Goal: Task Accomplishment & Management: Use online tool/utility

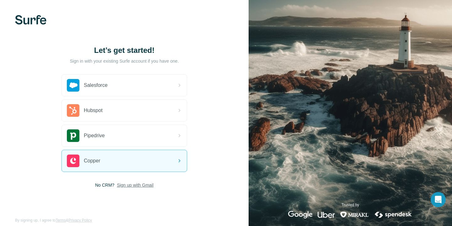
click at [129, 183] on span "Sign up with Gmail" at bounding box center [135, 185] width 37 height 6
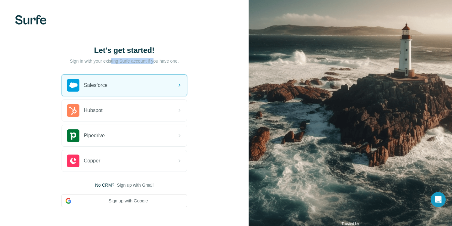
drag, startPoint x: 110, startPoint y: 60, endPoint x: 155, endPoint y: 60, distance: 45.2
click at [155, 60] on p "Sign in with your existing Surfe account if you have one." at bounding box center [124, 61] width 109 height 6
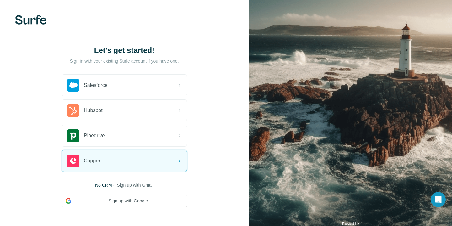
click at [127, 184] on span "Sign up with Gmail" at bounding box center [135, 185] width 37 height 6
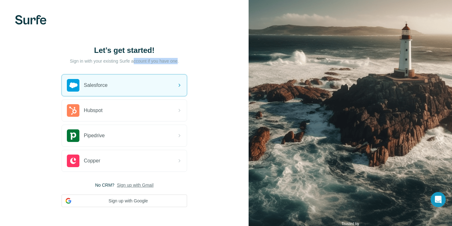
drag, startPoint x: 133, startPoint y: 59, endPoint x: 197, endPoint y: 59, distance: 63.8
click at [197, 59] on div "Let’s get started! Sign in with your existing Surfe account if you have one. Sa…" at bounding box center [124, 126] width 249 height 252
drag, startPoint x: 197, startPoint y: 59, endPoint x: 79, endPoint y: 59, distance: 117.2
click at [79, 59] on div "Let’s get started! Sign in with your existing Surfe account if you have one. Sa…" at bounding box center [124, 126] width 249 height 252
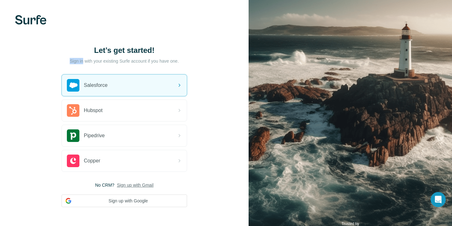
click at [79, 59] on p "Sign in with your existing Surfe account if you have one." at bounding box center [124, 61] width 109 height 6
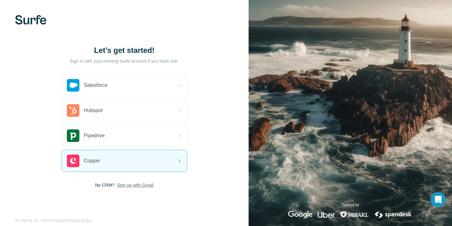
click at [134, 187] on span "Sign up with Gmail" at bounding box center [135, 185] width 37 height 6
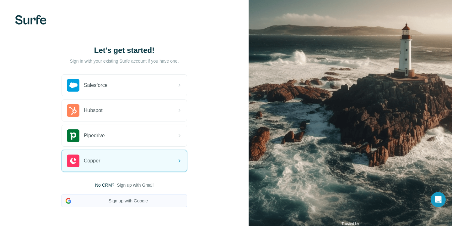
click at [126, 203] on button "Sign up with Google" at bounding box center [125, 200] width 126 height 13
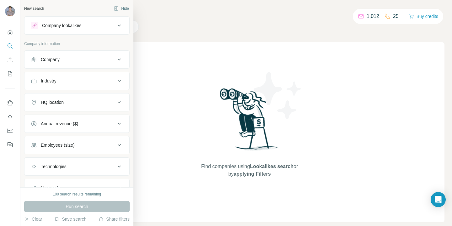
click at [43, 61] on div "Company" at bounding box center [50, 59] width 19 height 6
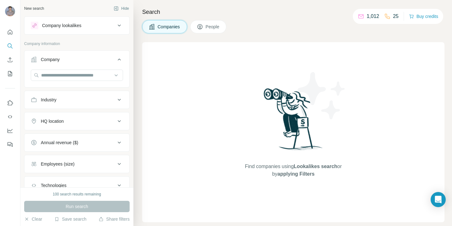
click at [43, 61] on div "Company" at bounding box center [50, 59] width 19 height 6
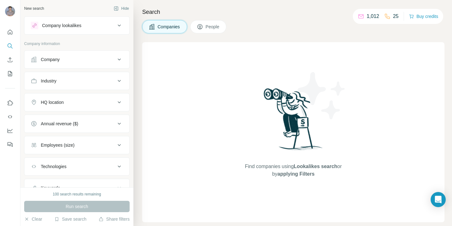
scroll to position [10, 0]
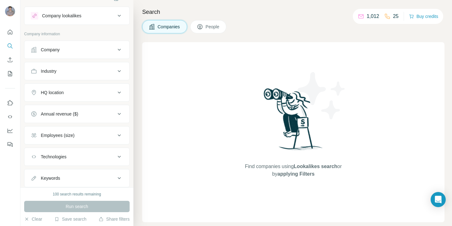
click at [61, 71] on div "Industry" at bounding box center [73, 71] width 85 height 6
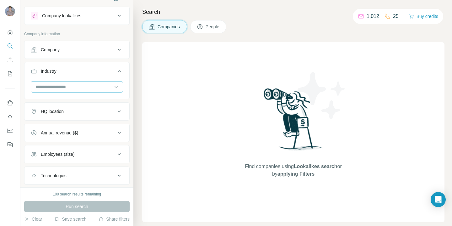
click at [59, 88] on input at bounding box center [74, 86] width 78 height 7
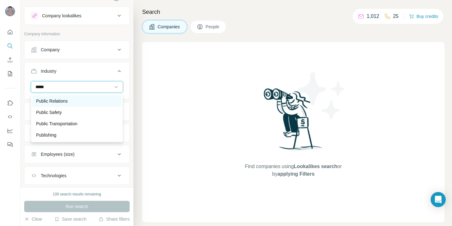
type input "*****"
click at [64, 101] on p "Public Relations" at bounding box center [51, 101] width 31 height 6
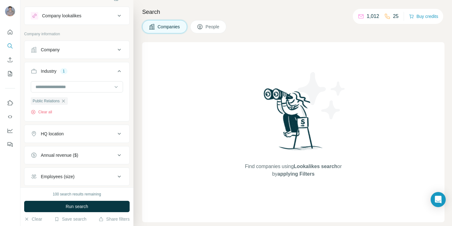
scroll to position [15, 0]
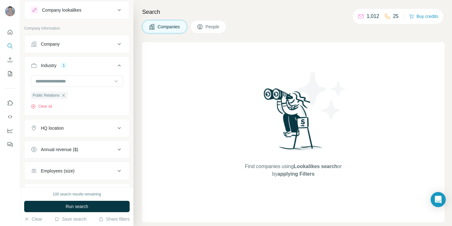
click at [61, 172] on div "Employees (size)" at bounding box center [58, 170] width 34 height 6
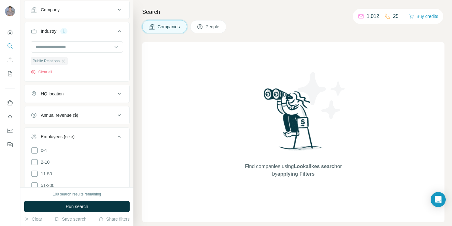
scroll to position [64, 0]
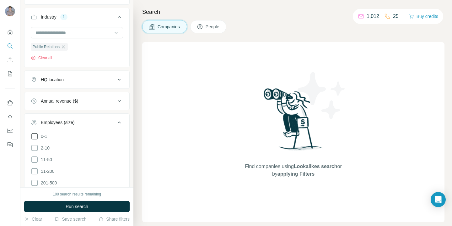
click at [35, 135] on icon at bounding box center [35, 136] width 8 height 8
click at [35, 149] on icon at bounding box center [35, 148] width 8 height 8
click at [275, 21] on div "Companies People" at bounding box center [293, 26] width 302 height 13
click at [200, 30] on icon at bounding box center [200, 27] width 6 height 6
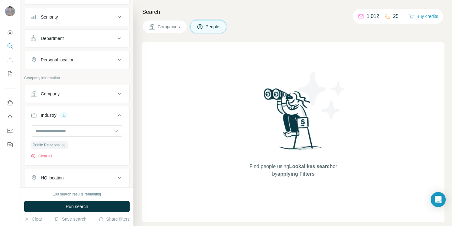
scroll to position [162, 0]
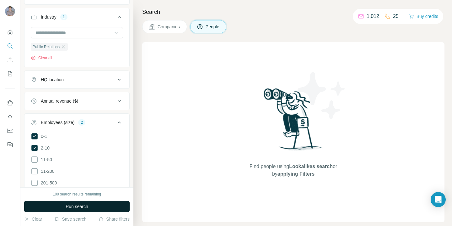
click at [88, 209] on span "Run search" at bounding box center [77, 206] width 23 height 6
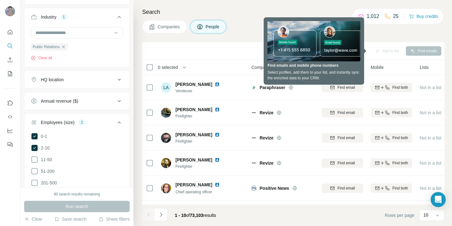
click at [72, 78] on div "HQ location" at bounding box center [73, 79] width 85 height 6
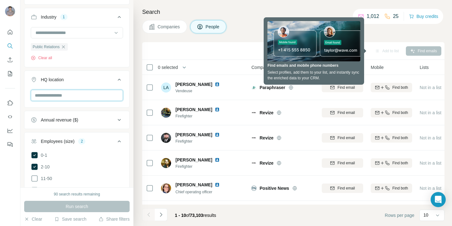
click at [68, 98] on input "text" at bounding box center [77, 95] width 92 height 11
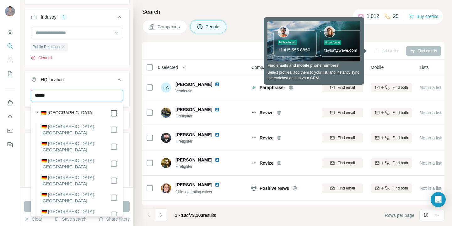
type input "******"
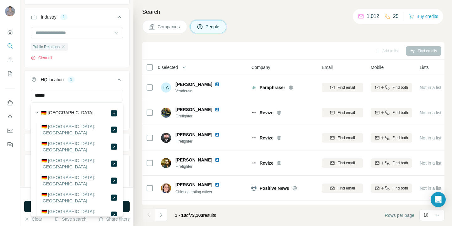
click at [129, 206] on button "Run search" at bounding box center [77, 205] width 106 height 11
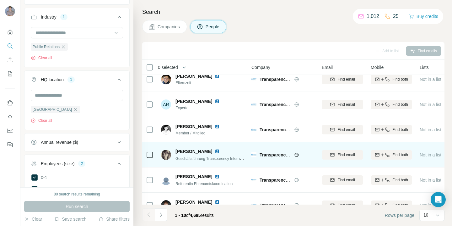
scroll to position [122, 0]
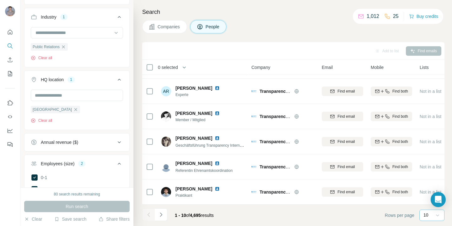
click at [439, 216] on icon at bounding box center [438, 215] width 6 height 6
click at [431, 167] on div "60" at bounding box center [432, 167] width 14 height 6
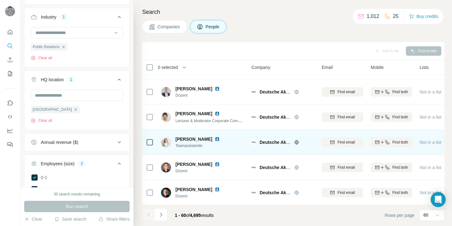
scroll to position [727, 0]
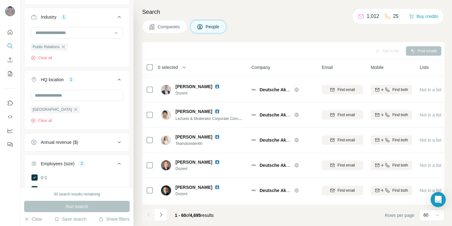
click at [129, 91] on div "[GEOGRAPHIC_DATA] Clear all" at bounding box center [77, 109] width 105 height 39
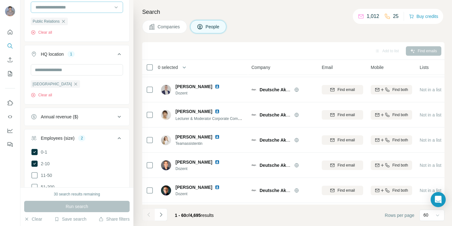
scroll to position [123, 0]
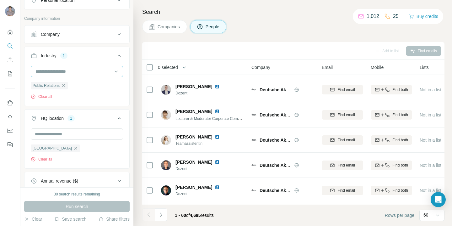
click at [91, 70] on input at bounding box center [74, 71] width 78 height 7
type input "*****"
type input "*********"
click at [106, 43] on div "Company" at bounding box center [77, 34] width 106 height 18
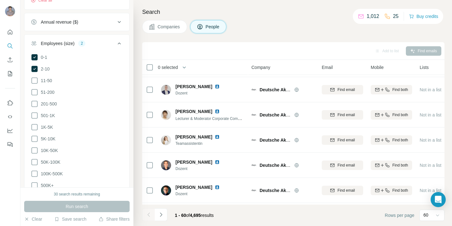
scroll to position [358, 0]
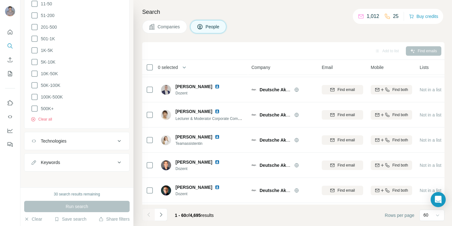
click at [102, 141] on div "Technologies" at bounding box center [73, 141] width 85 height 6
click at [98, 153] on input "text" at bounding box center [77, 156] width 92 height 11
click at [139, 156] on div "Search Companies People Add to list Find emails 0 selected People Company Email…" at bounding box center [292, 113] width 319 height 226
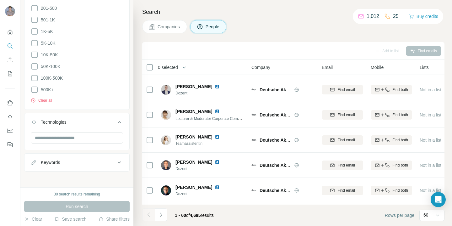
click at [93, 161] on div "Keywords" at bounding box center [73, 162] width 85 height 6
click at [85, 178] on input "text" at bounding box center [71, 177] width 80 height 11
click at [122, 172] on div at bounding box center [77, 177] width 92 height 11
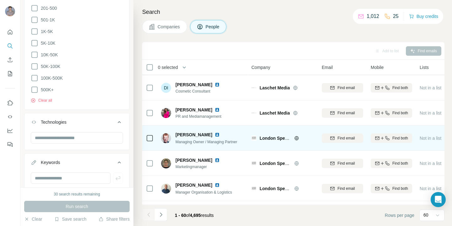
scroll to position [907, 0]
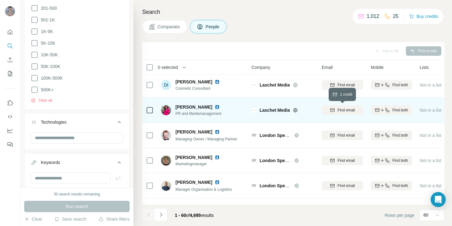
click at [336, 107] on div "Find email" at bounding box center [342, 110] width 41 height 6
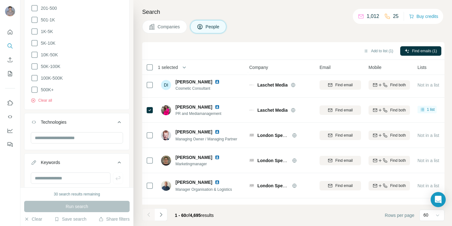
click at [319, 40] on div "Search Companies People Add to list (1) Find emails (1) 1 selected People Compa…" at bounding box center [292, 113] width 319 height 226
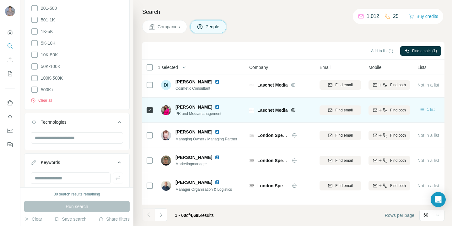
click at [426, 109] on icon at bounding box center [423, 109] width 6 height 6
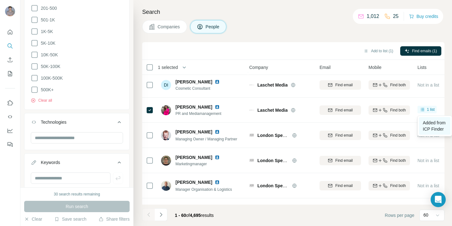
click at [429, 126] on span "Added from ICP Finder" at bounding box center [434, 125] width 23 height 11
click at [9, 76] on icon "My lists" at bounding box center [10, 73] width 6 height 6
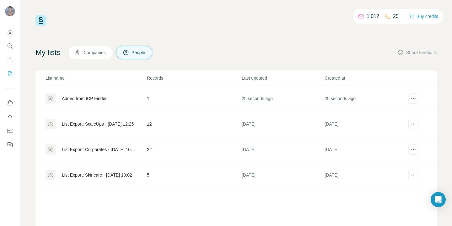
click at [112, 99] on div "Added from ICP Finder" at bounding box center [96, 98] width 101 height 10
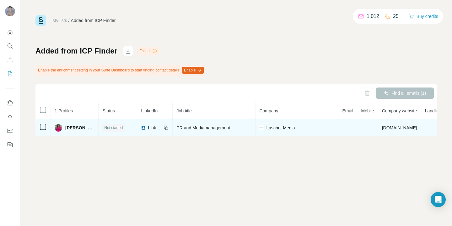
scroll to position [0, 30]
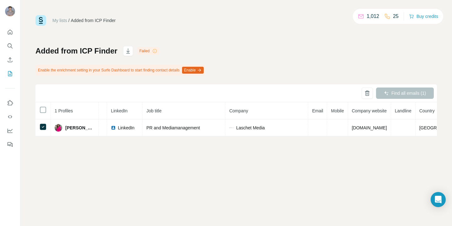
click at [394, 94] on div "Find all emails (1)" at bounding box center [405, 92] width 58 height 11
drag, startPoint x: 87, startPoint y: 71, endPoint x: 175, endPoint y: 70, distance: 88.0
click at [175, 70] on div "Enable the enrichment setting in your Surfe Dashboard to start finding contact …" at bounding box center [120, 70] width 170 height 11
drag, startPoint x: 197, startPoint y: 70, endPoint x: 147, endPoint y: 72, distance: 50.0
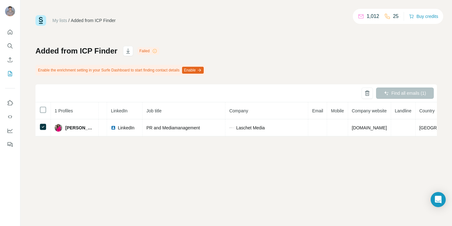
click at [147, 72] on div "Enable the enrichment setting in your Surfe Dashboard to start finding contact …" at bounding box center [120, 70] width 170 height 11
click at [190, 72] on button "Enable" at bounding box center [193, 70] width 22 height 7
click at [274, 100] on div "Find all emails (1)" at bounding box center [236, 93] width 402 height 18
drag, startPoint x: 62, startPoint y: 68, endPoint x: 111, endPoint y: 68, distance: 49.0
click at [111, 68] on div "Enable the enrichment setting in your Surfe Dashboard to start finding contact …" at bounding box center [120, 70] width 170 height 11
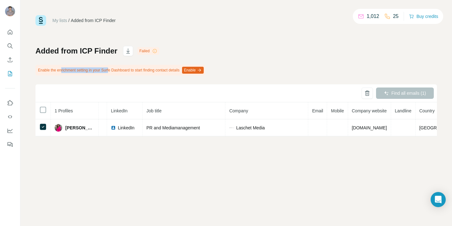
click at [111, 68] on div "Enable the enrichment setting in your Surfe Dashboard to start finding contact …" at bounding box center [120, 70] width 170 height 11
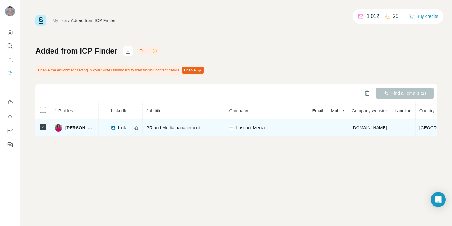
click at [133, 127] on icon at bounding box center [135, 127] width 5 height 5
click at [133, 128] on icon at bounding box center [135, 127] width 5 height 5
